Goal: Use online tool/utility

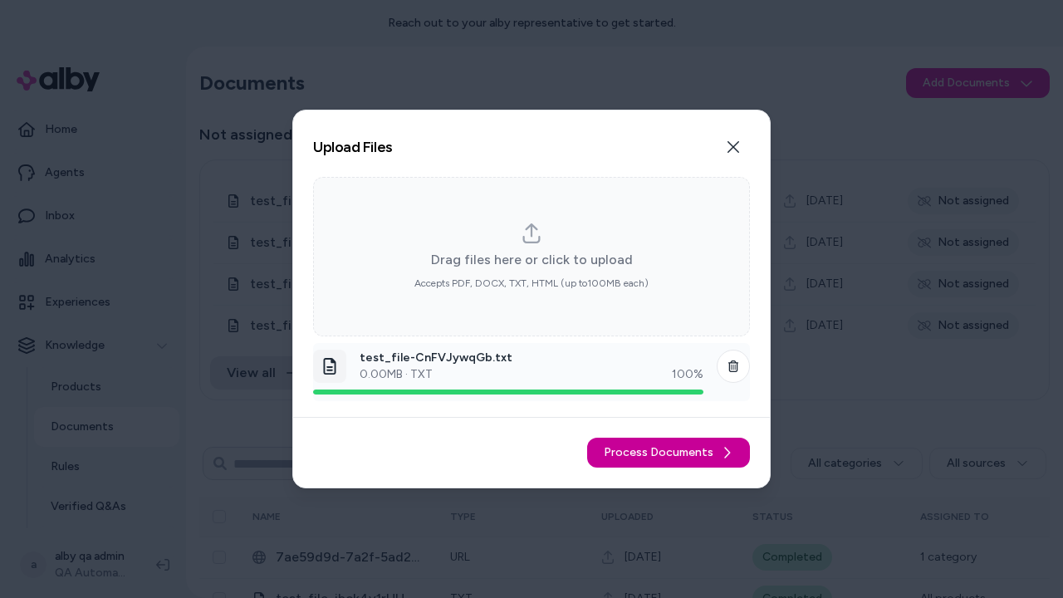
click at [671, 453] on span "Process Documents" at bounding box center [659, 452] width 110 height 17
